Goal: Task Accomplishment & Management: Use online tool/utility

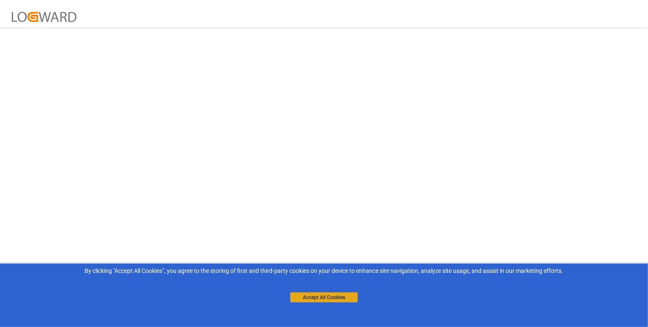
click at [334, 295] on button "Accept All Cookies" at bounding box center [324, 297] width 68 height 10
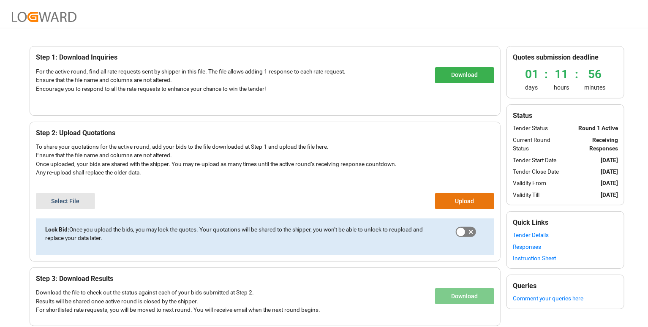
click at [443, 84] on div "Download" at bounding box center [464, 83] width 59 height 32
click at [453, 78] on button "Download" at bounding box center [464, 75] width 59 height 16
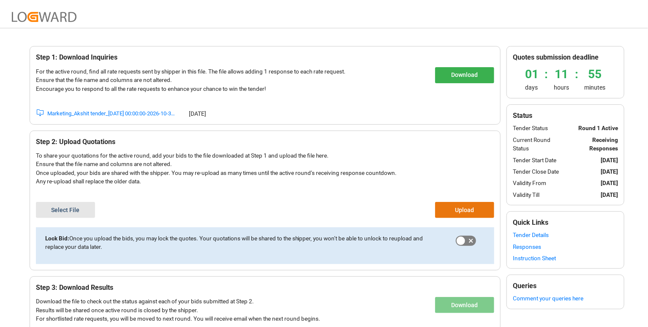
click at [78, 112] on div "Marketing_Akshit tender_2026-07-31 00:00:00-2026-10-31 00:00:00" at bounding box center [112, 113] width 130 height 8
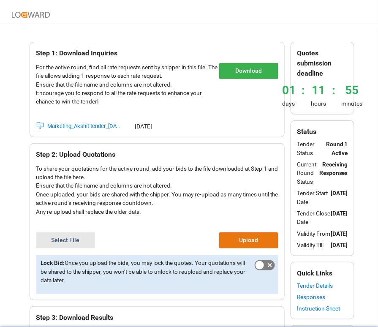
click at [77, 234] on button "Select File" at bounding box center [65, 240] width 59 height 16
click at [259, 234] on button "Upload" at bounding box center [248, 240] width 59 height 16
